Goal: Information Seeking & Learning: Learn about a topic

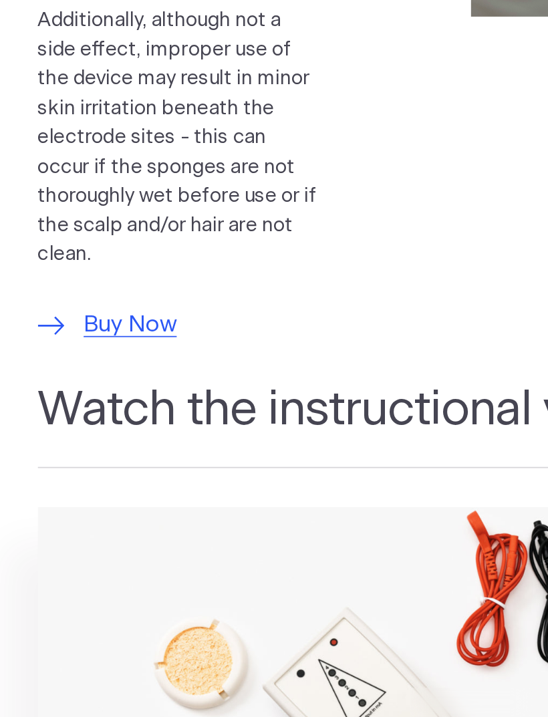
scroll to position [1074, 0]
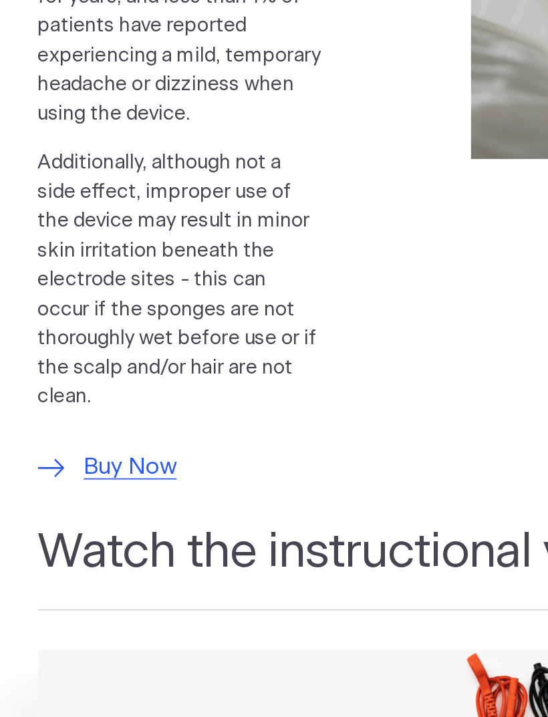
click at [91, 454] on span "Buy Now" at bounding box center [76, 464] width 54 height 20
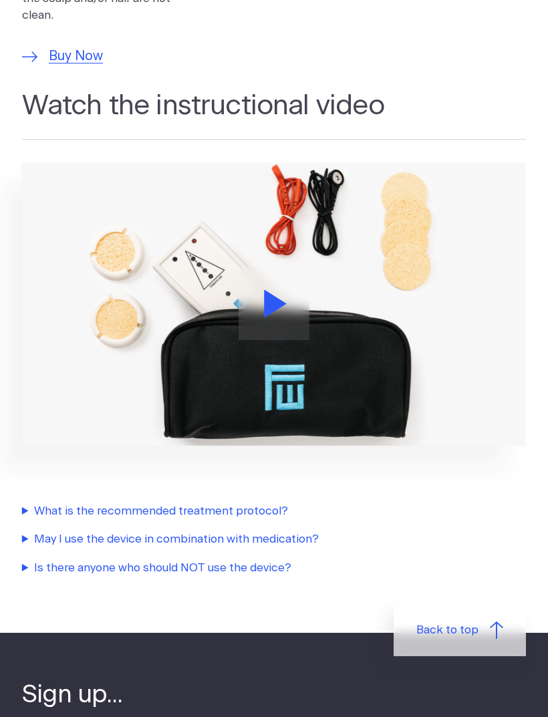
scroll to position [1482, 0]
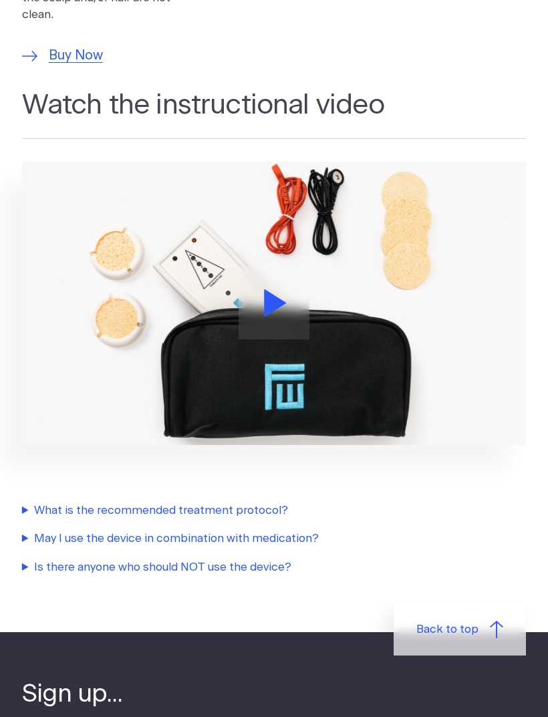
click at [255, 502] on summary "What is the recommended treatment protocol?" at bounding box center [274, 510] width 504 height 17
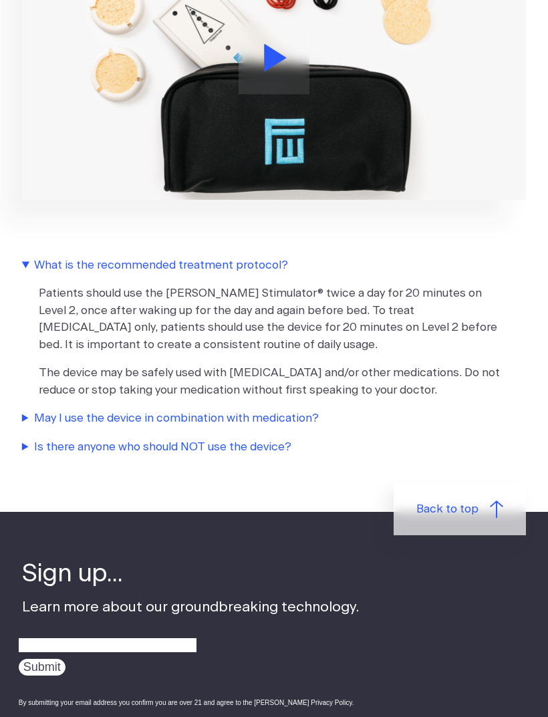
scroll to position [1663, 0]
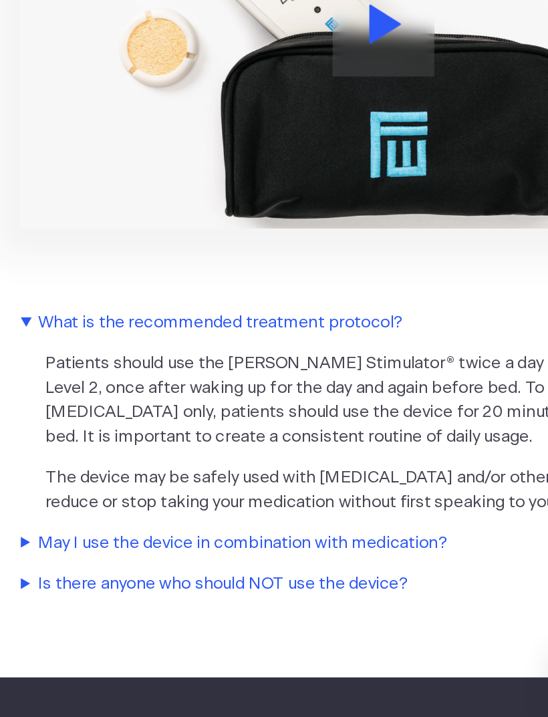
click at [253, 502] on summary "Is there anyone who should NOT use the device?" at bounding box center [274, 510] width 504 height 17
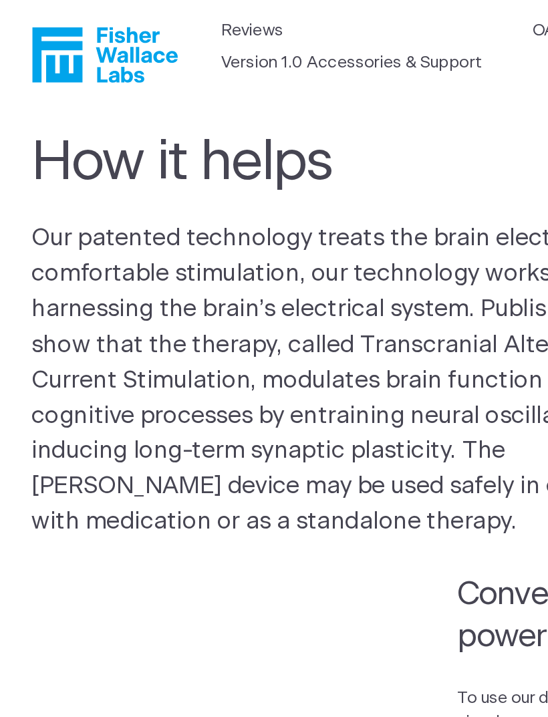
scroll to position [0, 0]
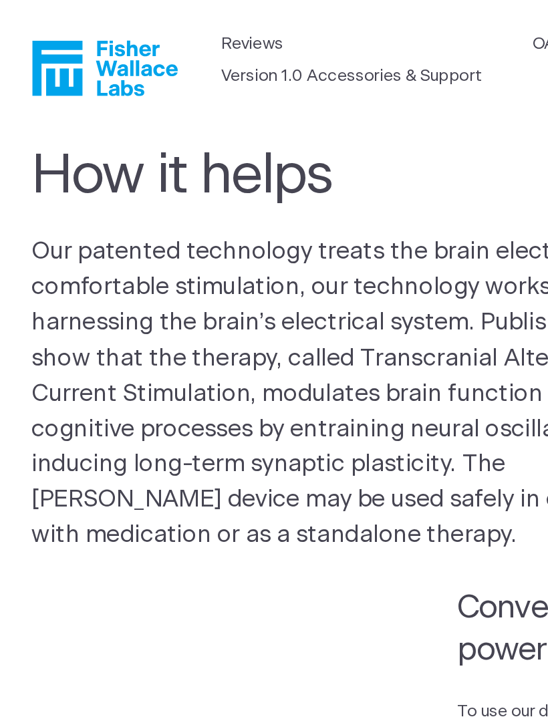
click at [211, 56] on link "Version 1.0 Accessories & Support" at bounding box center [244, 52] width 181 height 17
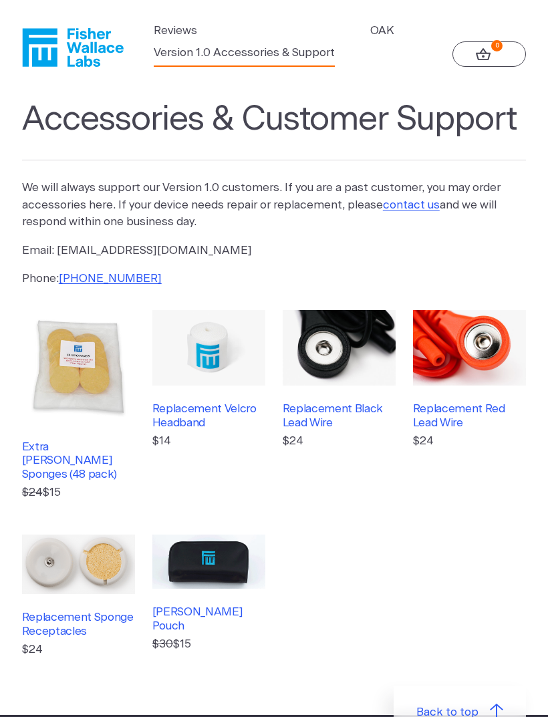
click at [94, 45] on icon "Fisher Wallace" at bounding box center [73, 47] width 102 height 39
click at [95, 53] on icon "Fisher Wallace" at bounding box center [73, 47] width 102 height 39
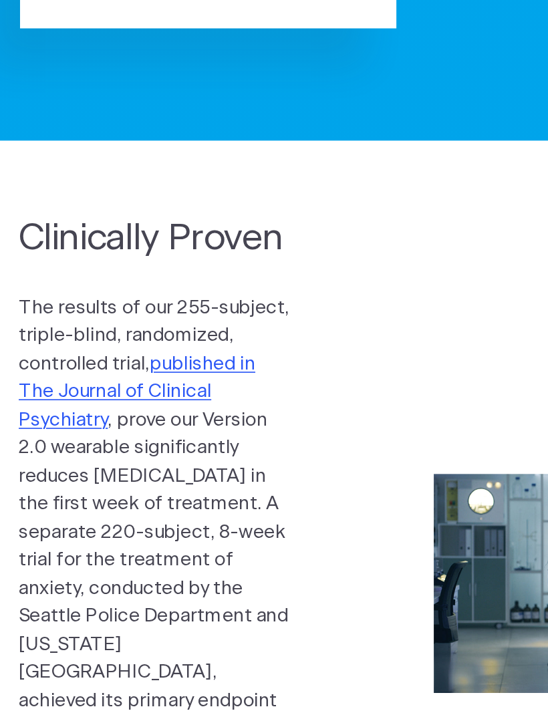
scroll to position [391, 0]
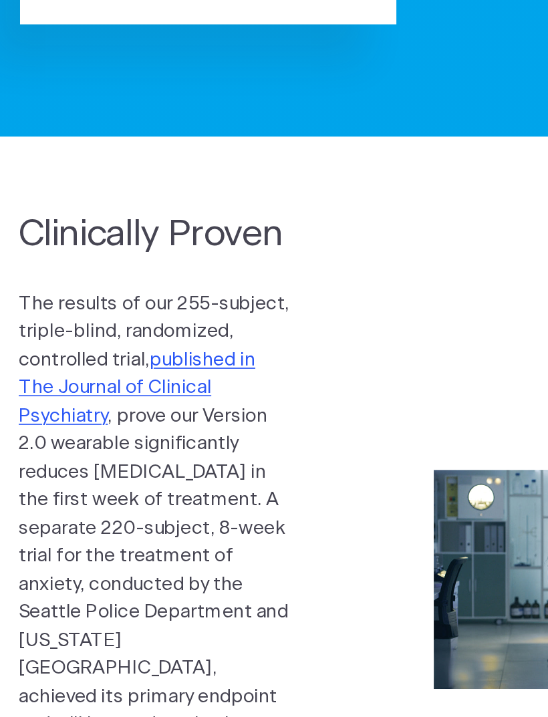
click at [129, 468] on link "published in The Journal of Clinical Psychiatry" at bounding box center [94, 490] width 144 height 45
